Goal: Check status: Check status

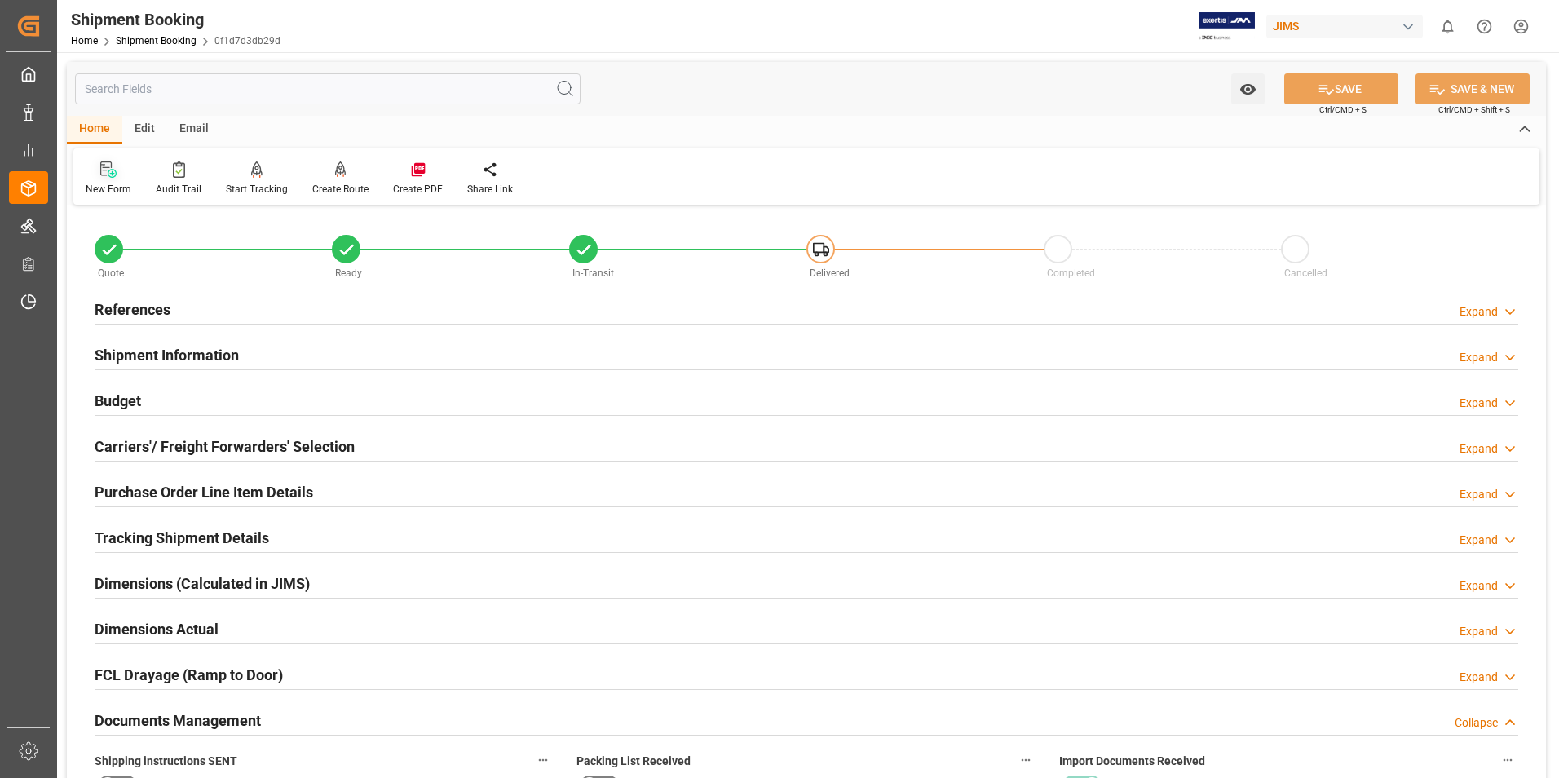
scroll to position [652, 0]
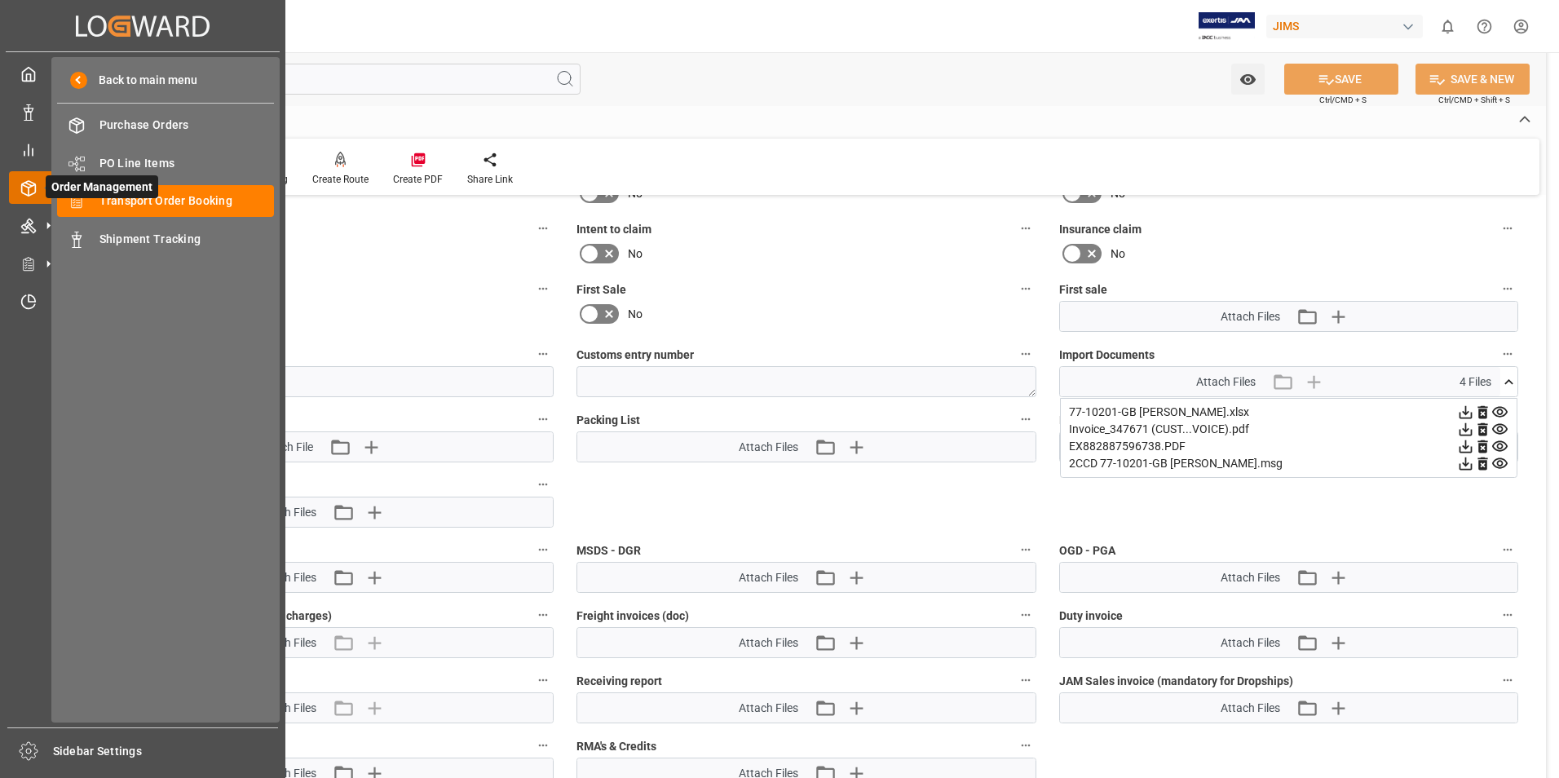
click at [34, 182] on icon at bounding box center [48, 187] width 34 height 34
click at [136, 201] on span "Transport Order Booking" at bounding box center [187, 200] width 175 height 17
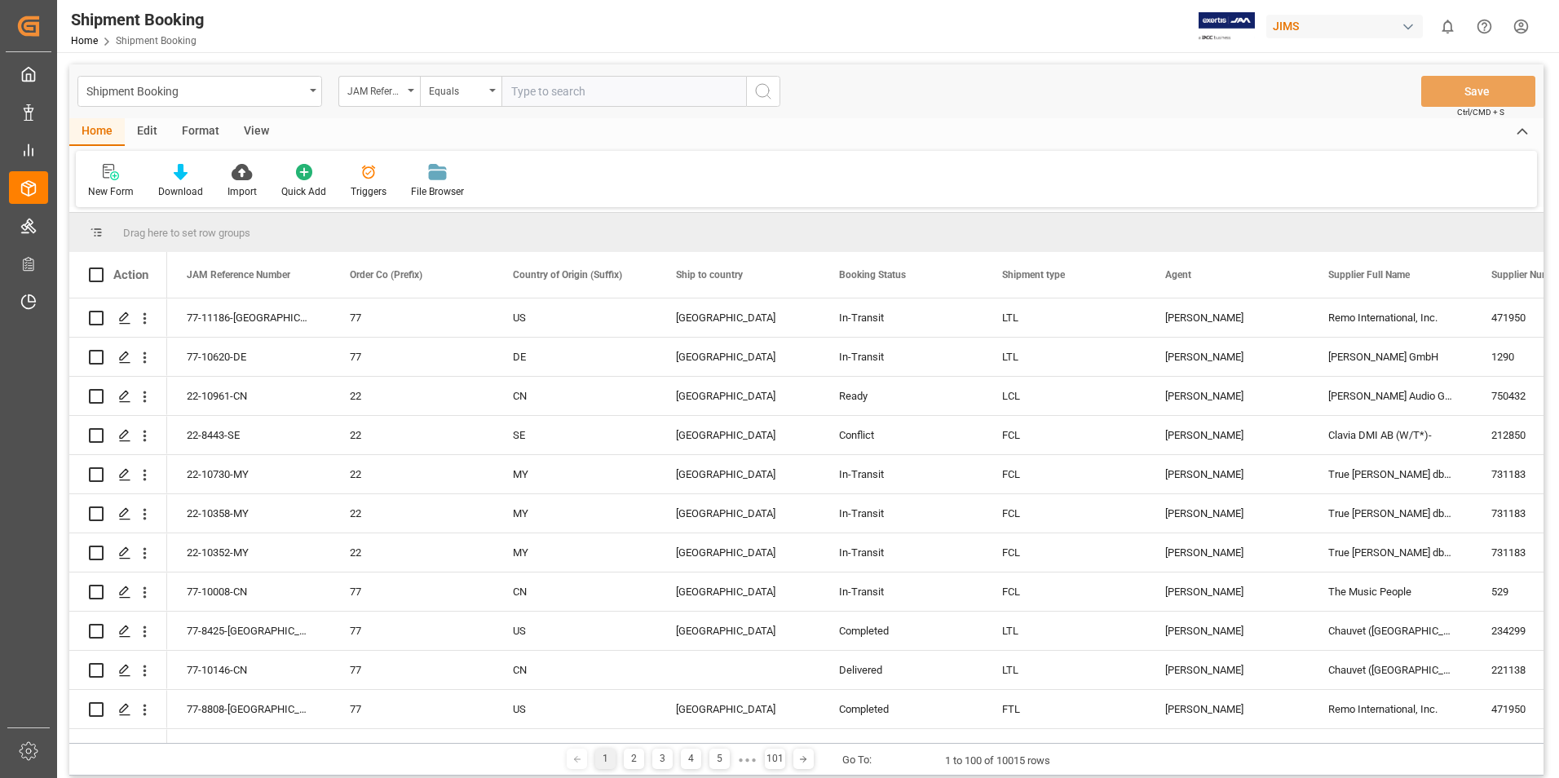
click at [509, 91] on input "text" at bounding box center [624, 91] width 245 height 31
click at [511, 96] on input "text" at bounding box center [624, 91] width 245 height 31
type input "77-11091-at"
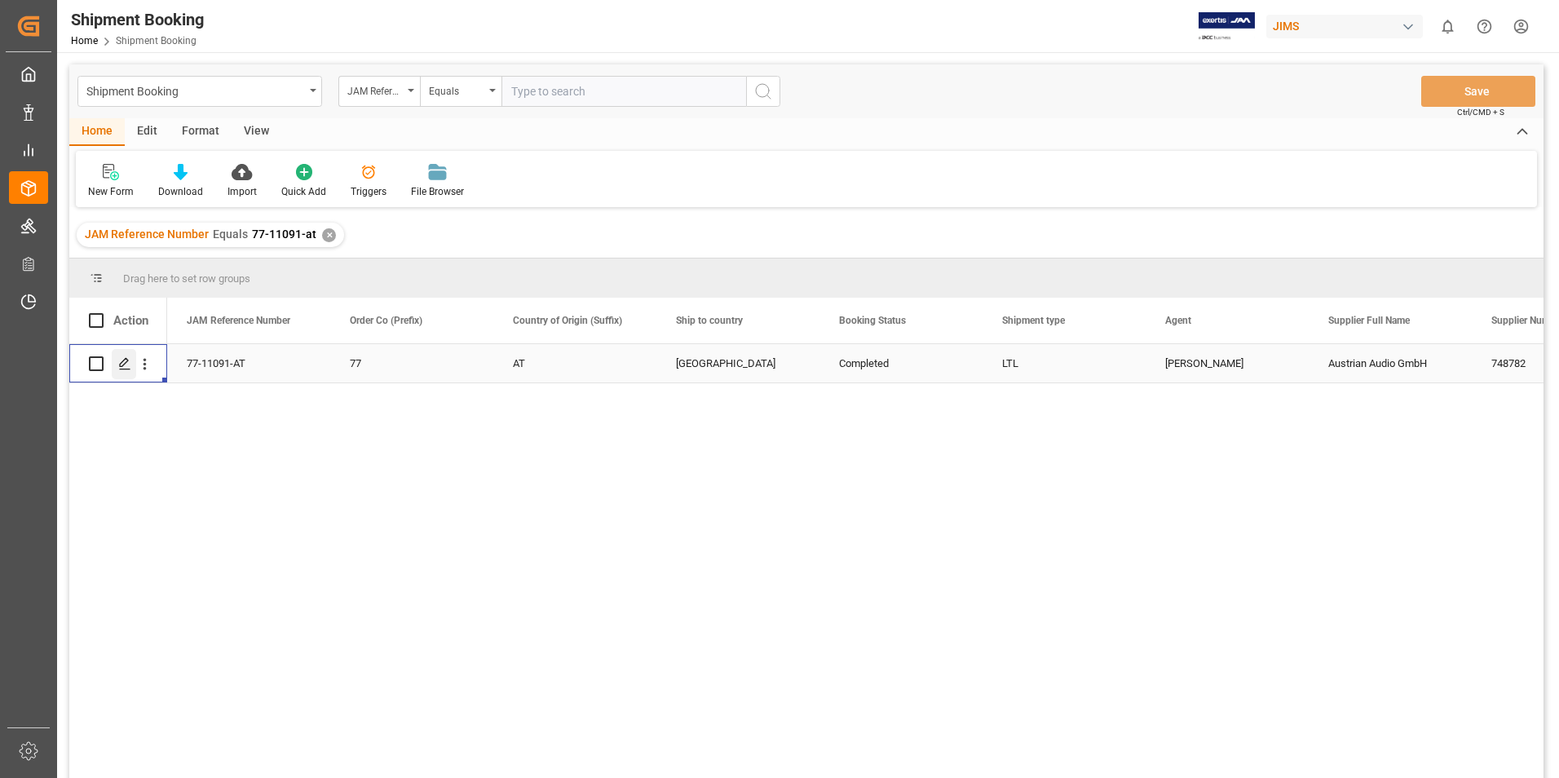
click at [127, 360] on polygon "Press SPACE to select this row." at bounding box center [124, 363] width 8 height 8
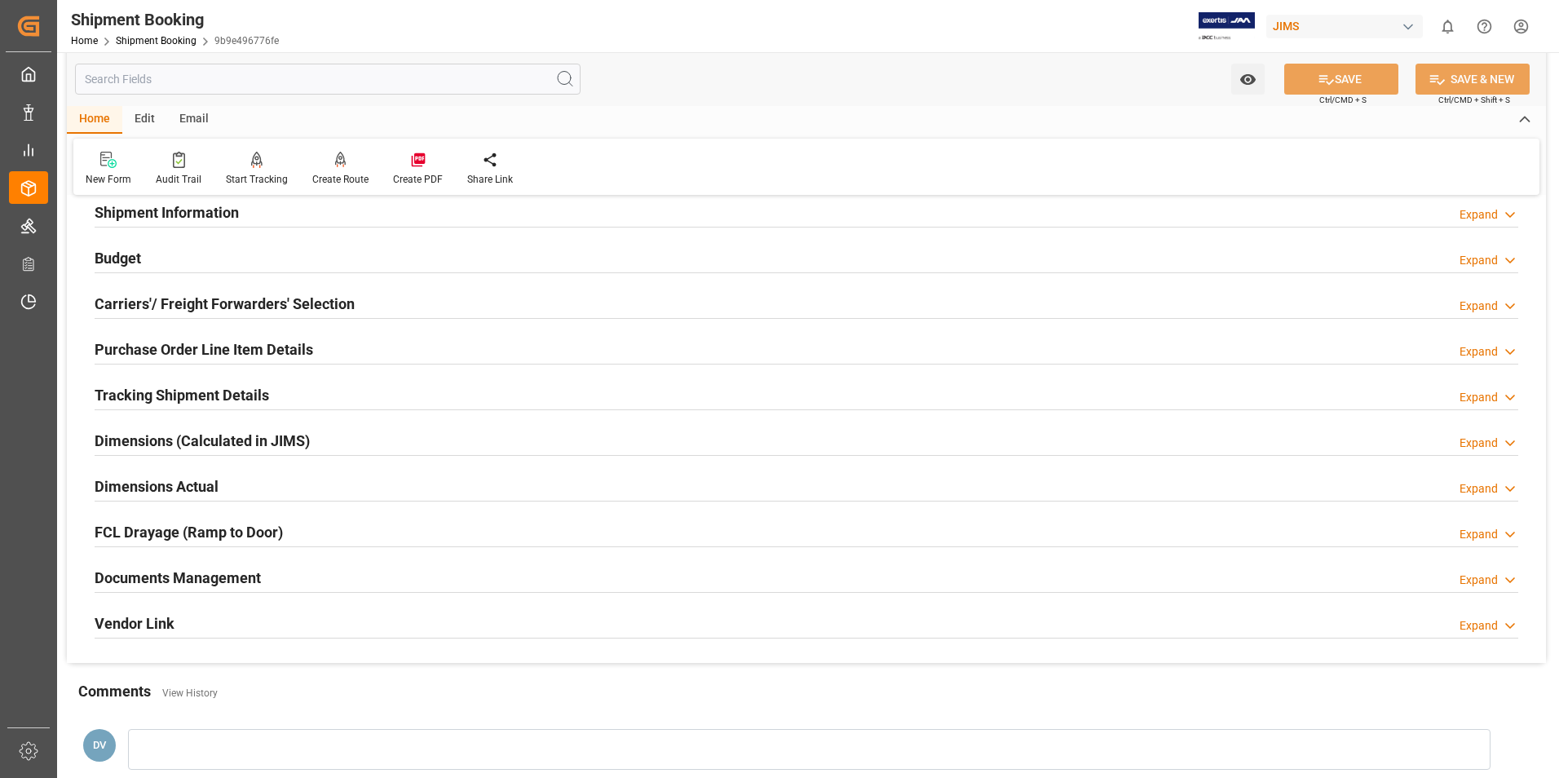
scroll to position [355, 0]
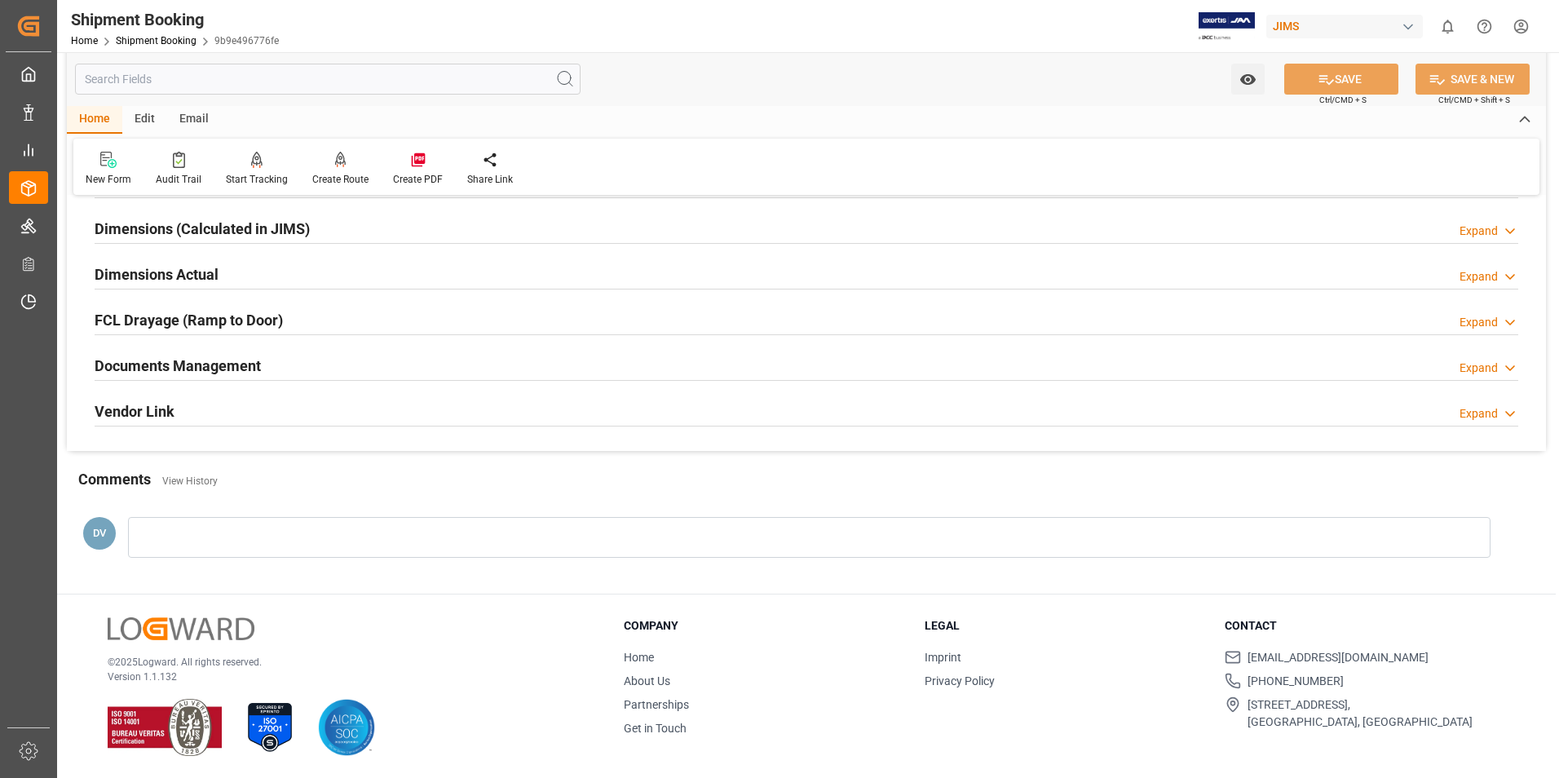
click at [1512, 365] on icon at bounding box center [1510, 368] width 16 height 17
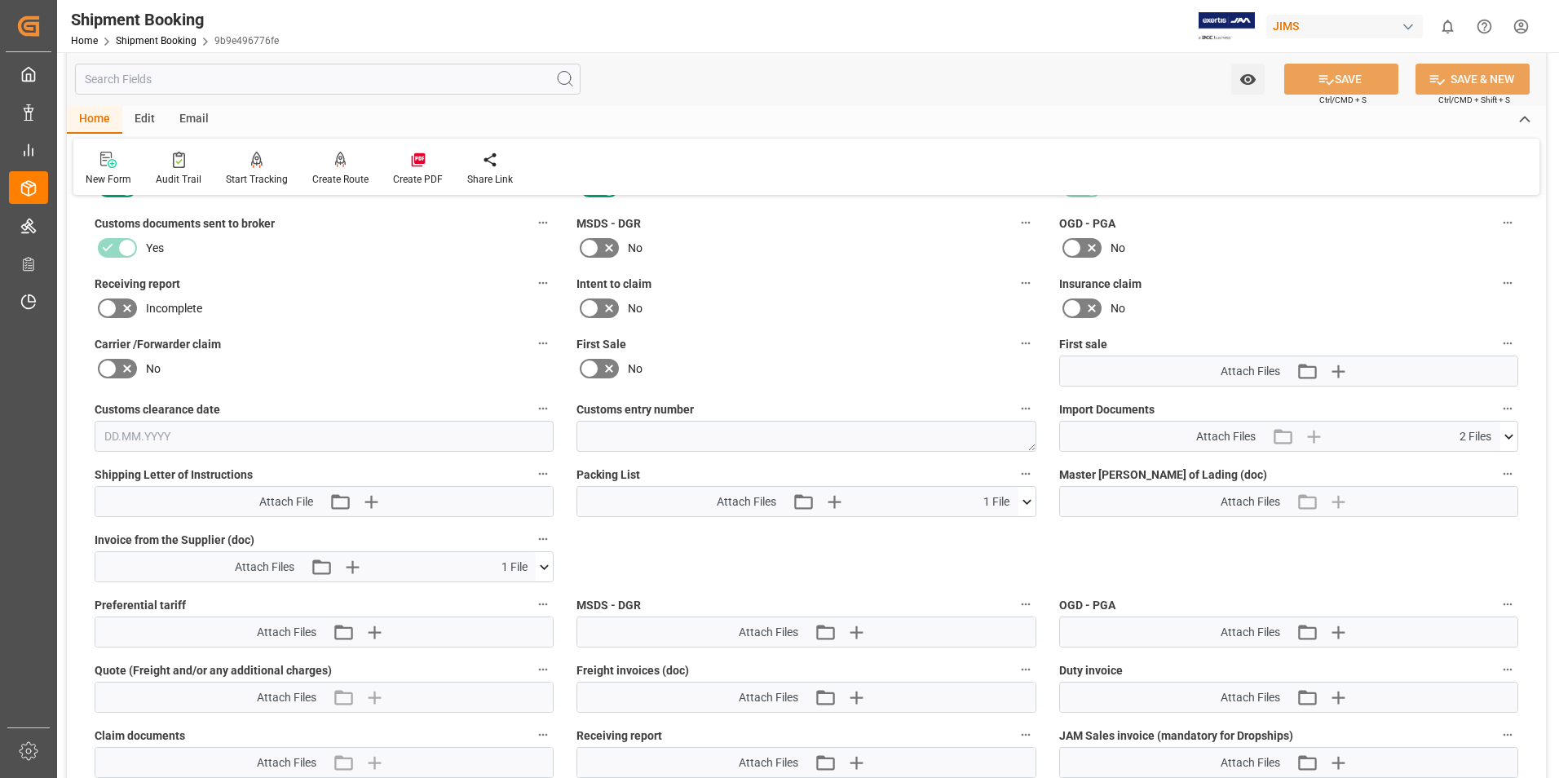
scroll to position [599, 0]
click at [1509, 432] on icon at bounding box center [1509, 435] width 17 height 17
click at [546, 563] on icon at bounding box center [544, 565] width 17 height 17
click at [497, 593] on icon at bounding box center [501, 595] width 17 height 17
click at [1519, 24] on html "Created by potrace 1.15, written by [PERSON_NAME] [DATE]-[DATE] Created by potr…" at bounding box center [779, 389] width 1559 height 778
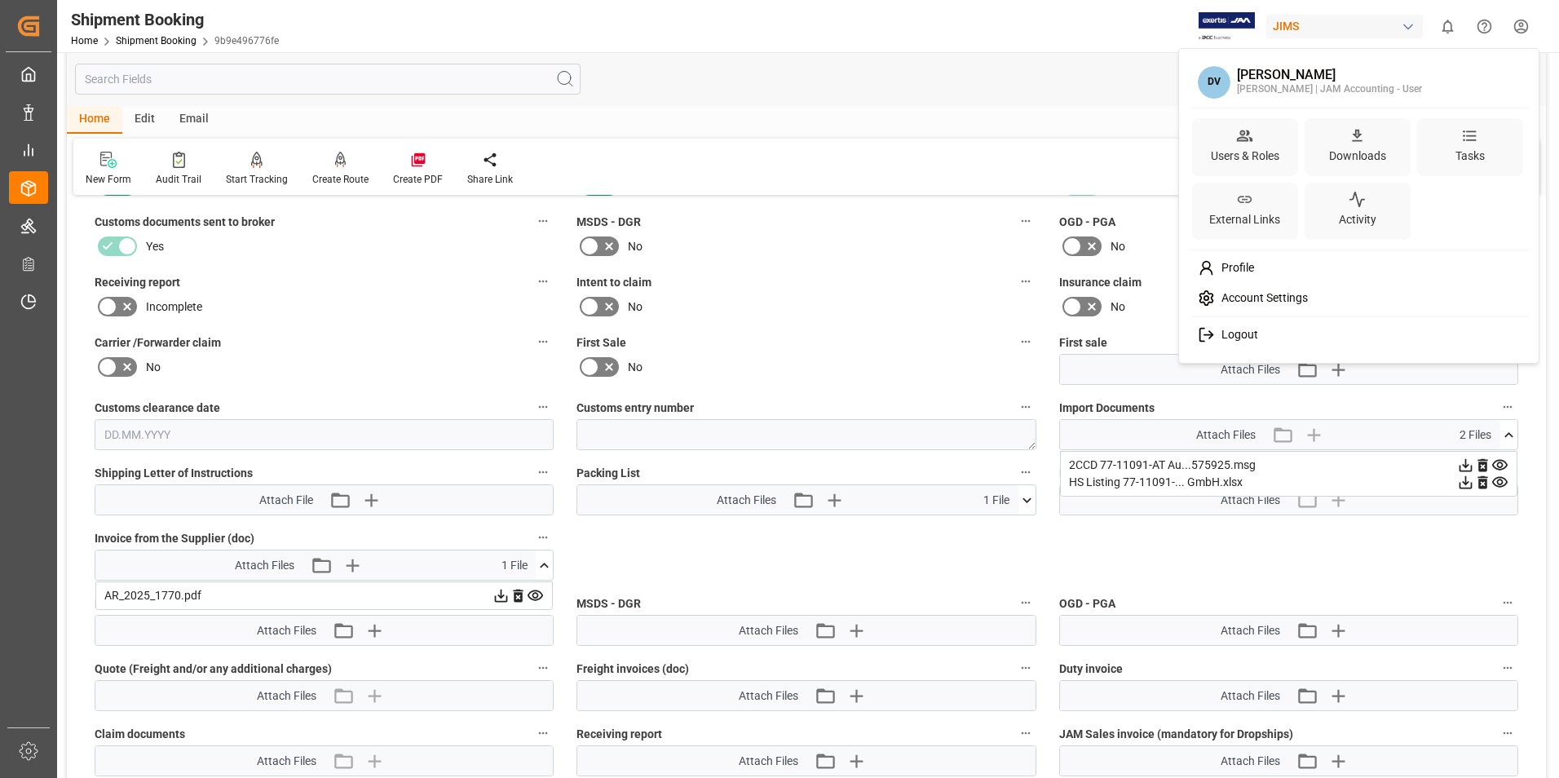
click at [1247, 338] on span "Logout" at bounding box center [1236, 335] width 43 height 15
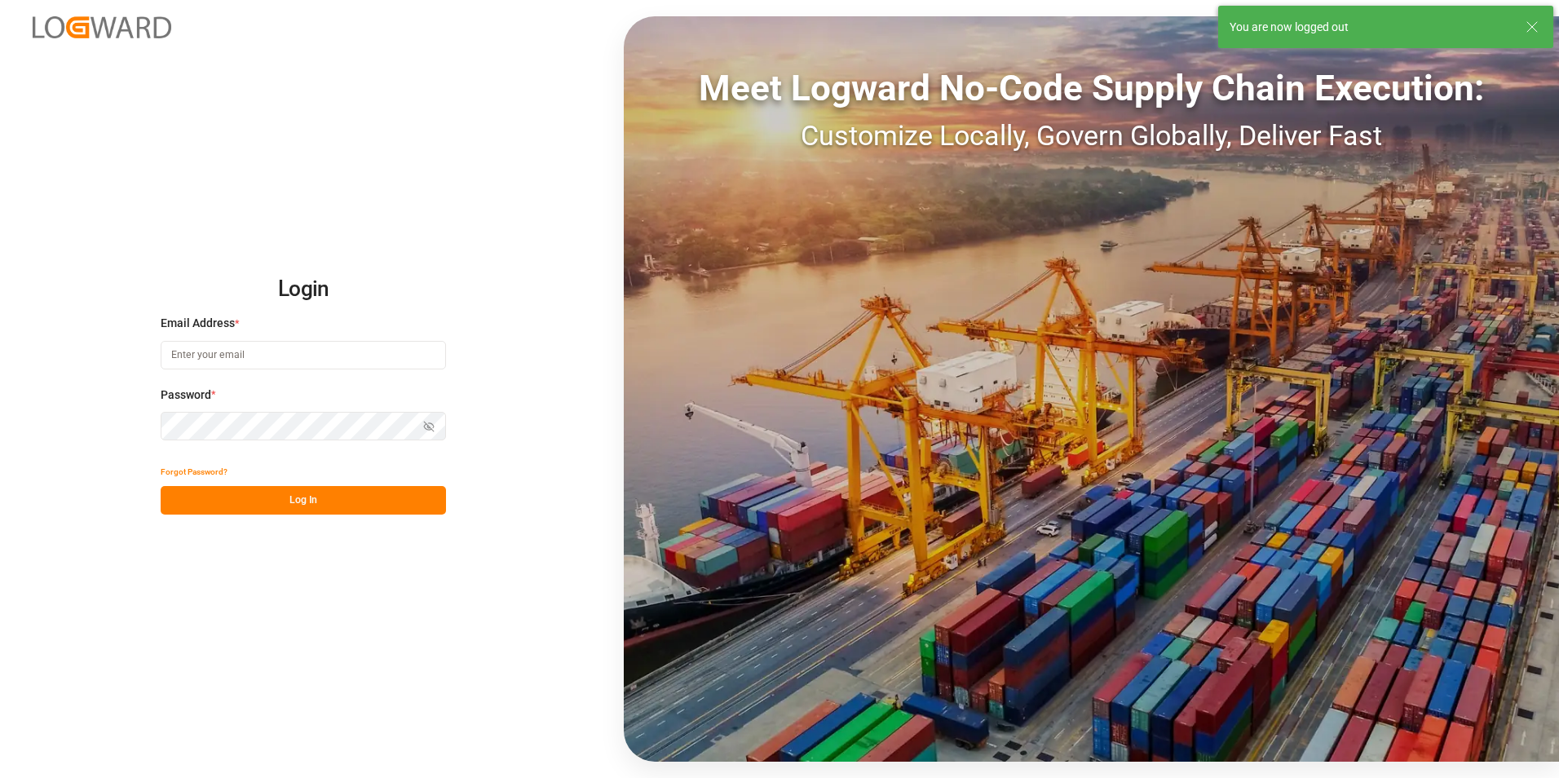
type input "[PERSON_NAME][EMAIL_ADDRESS][DOMAIN_NAME]"
